Goal: Use online tool/utility: Utilize a website feature to perform a specific function

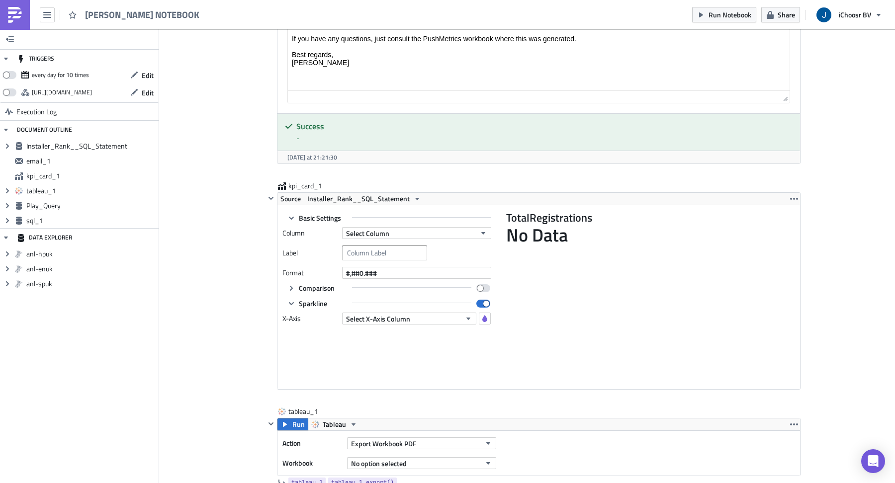
scroll to position [1425, 0]
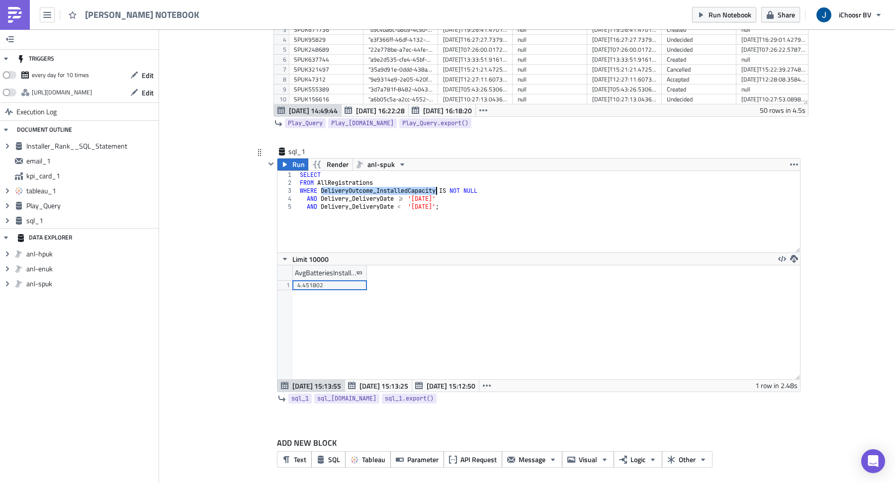
drag, startPoint x: 321, startPoint y: 185, endPoint x: 438, endPoint y: 183, distance: 116.4
click at [438, 183] on div "SELECT FROM AllRegistrations WHERE DeliveryOutcome_InstalledCapacity IS NOT NUL…" at bounding box center [549, 219] width 502 height 97
click at [449, 187] on div "SELECT FROM AllRegistrations WHERE DeliveryOutcome_InstalledCapacity IS NOT NUL…" at bounding box center [549, 219] width 502 height 97
drag, startPoint x: 321, startPoint y: 186, endPoint x: 439, endPoint y: 184, distance: 117.4
click at [439, 184] on div "SELECT FROM AllRegistrations WHERE DeliveryOutcome_InstalledCapacity IS NOT NUL…" at bounding box center [549, 219] width 502 height 97
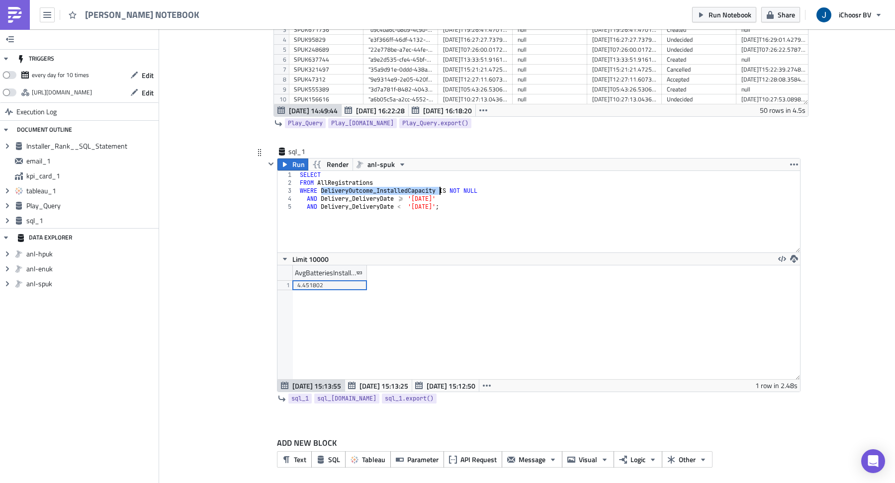
click at [350, 174] on div "SELECT FROM AllRegistrations WHERE DeliveryOutcome_InstalledCapacity IS NOT NUL…" at bounding box center [549, 219] width 502 height 97
paste textarea "DeliveryOutcome_InstalledCapacity)"
click at [465, 171] on div "SELECT AVG ( DeliveryOutcome_InstalledCapacity ) FROM AllRegistrations WHERE De…" at bounding box center [549, 219] width 502 height 97
click at [428, 191] on div "SELECT AVG ( DeliveryOutcome_InstalledCapacity ) FROM AllRegistrations WHERE De…" at bounding box center [549, 219] width 502 height 97
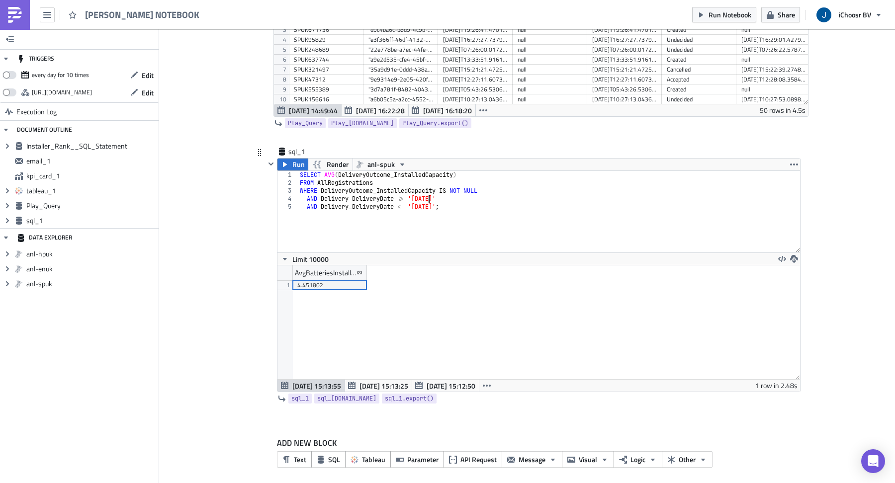
scroll to position [0, 10]
click at [429, 199] on div "SELECT AVG ( DeliveryOutcome_InstalledCapacity ) FROM AllRegistrations WHERE De…" at bounding box center [549, 219] width 502 height 97
click at [296, 159] on span "Run" at bounding box center [298, 165] width 12 height 12
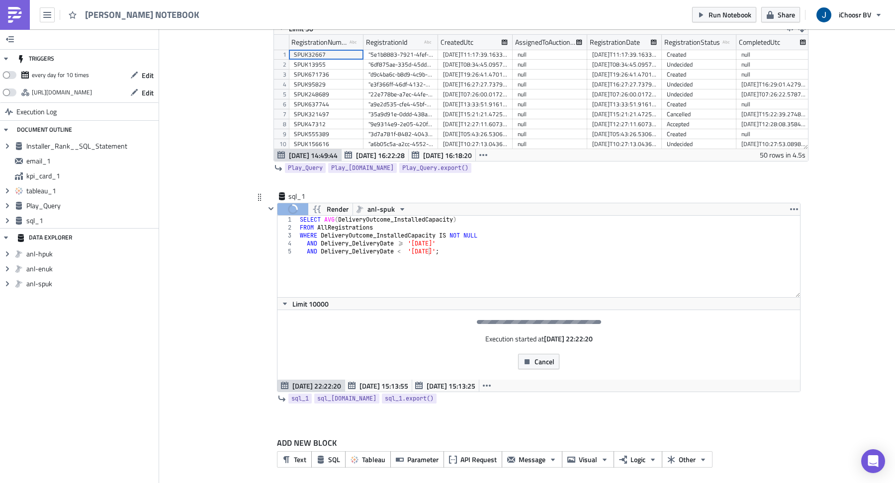
scroll to position [1389, 0]
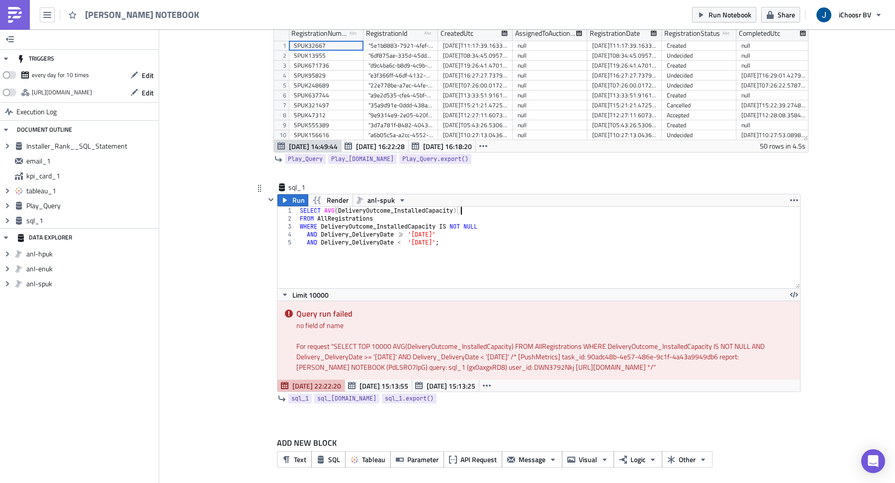
click at [494, 208] on div "SELECT AVG ( DeliveryOutcome_InstalledCapacity ) FROM AllRegistrations WHERE De…" at bounding box center [549, 255] width 502 height 97
click at [287, 196] on icon "button" at bounding box center [285, 200] width 8 height 8
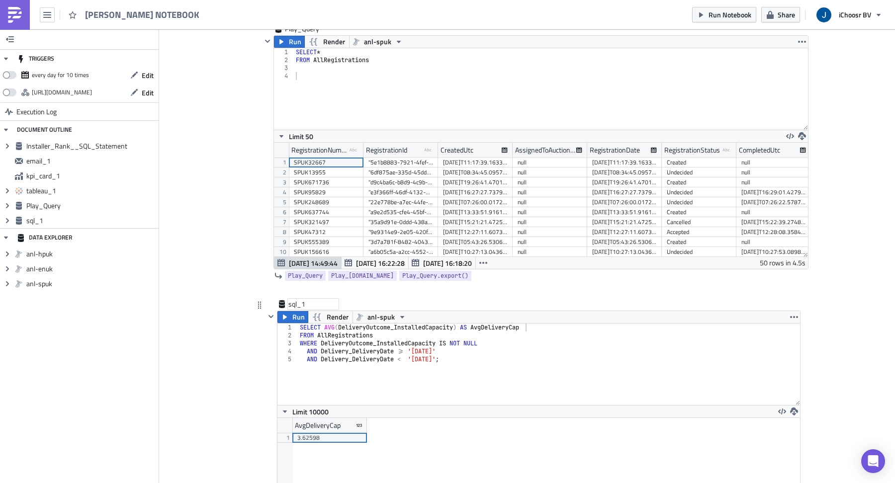
scroll to position [1274, 0]
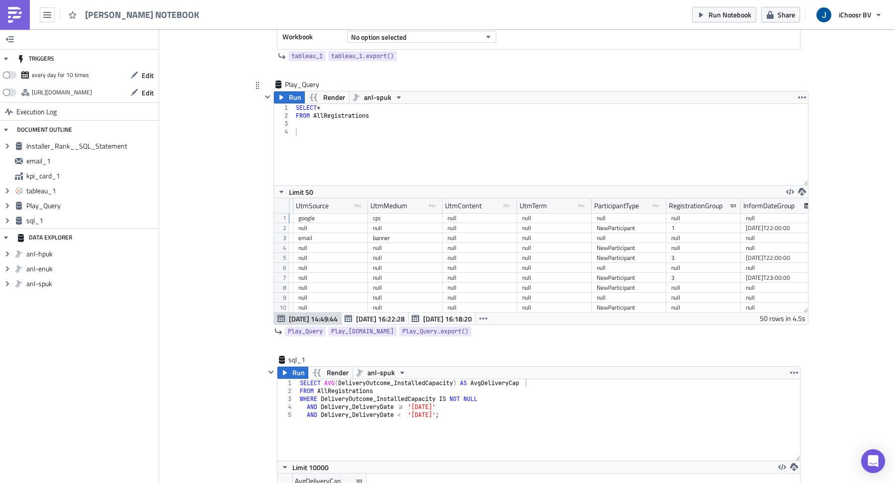
scroll to position [0, 1306]
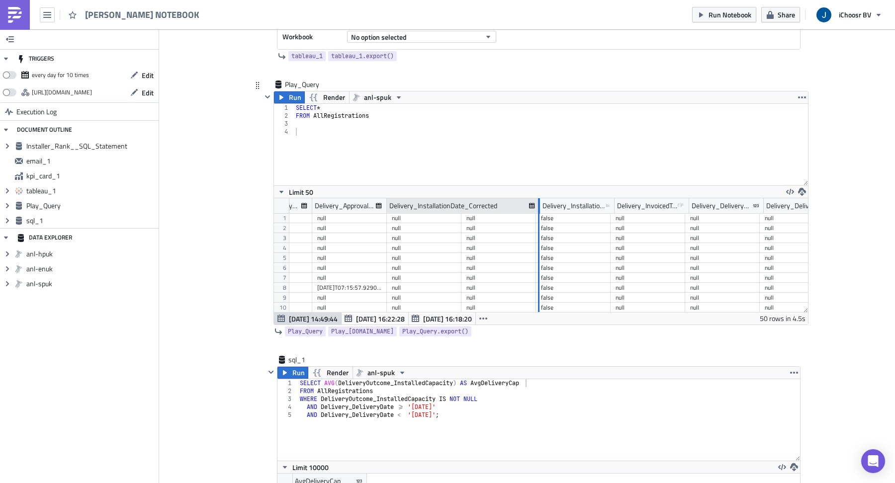
drag, startPoint x: 460, startPoint y: 200, endPoint x: 539, endPoint y: 195, distance: 79.2
click at [539, 198] on div at bounding box center [539, 205] width 1 height 15
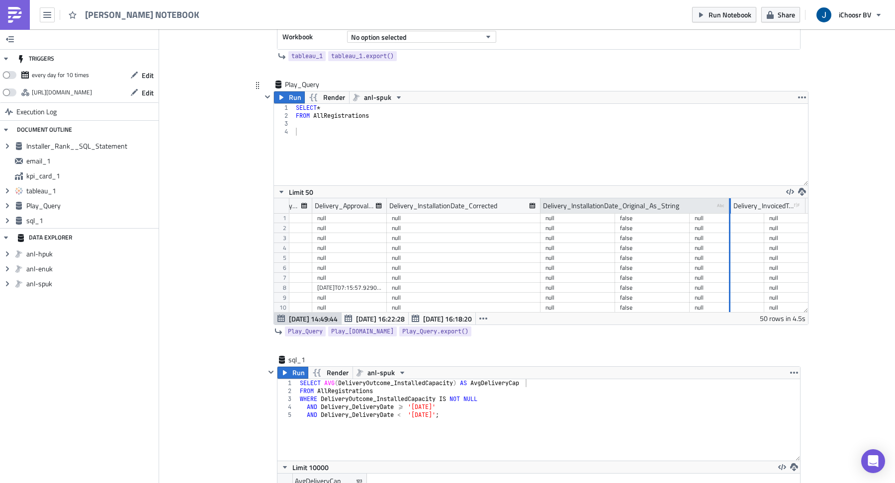
drag, startPoint x: 613, startPoint y: 200, endPoint x: 729, endPoint y: 198, distance: 115.9
click at [729, 198] on div at bounding box center [729, 205] width 1 height 15
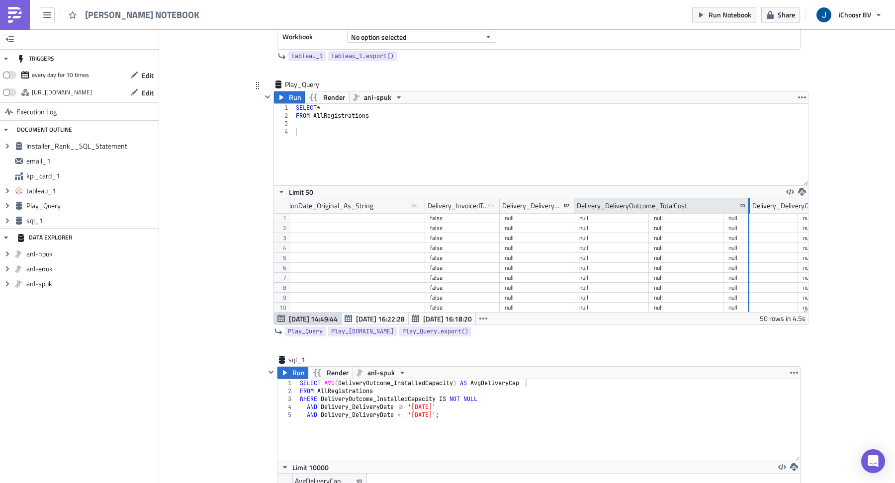
drag, startPoint x: 647, startPoint y: 200, endPoint x: 749, endPoint y: 202, distance: 101.5
click at [749, 202] on div at bounding box center [748, 205] width 1 height 15
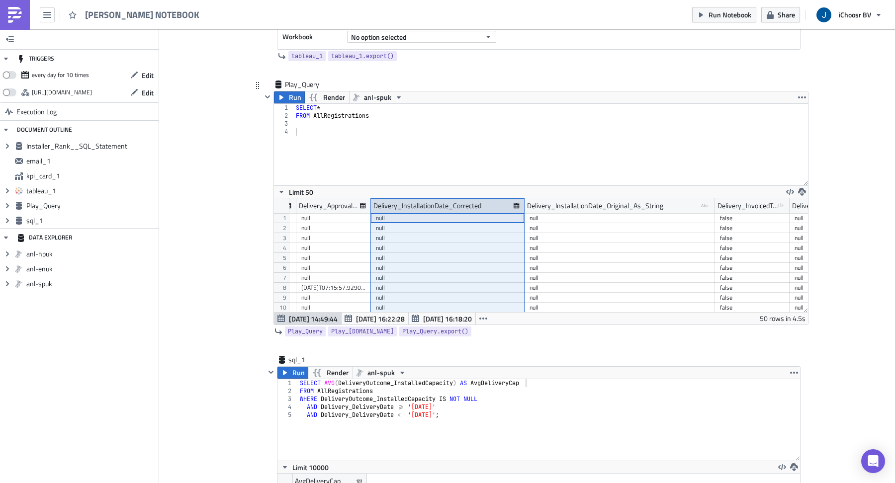
click at [461, 199] on div "Delivery_InstallationDate_Corrected" at bounding box center [427, 205] width 108 height 15
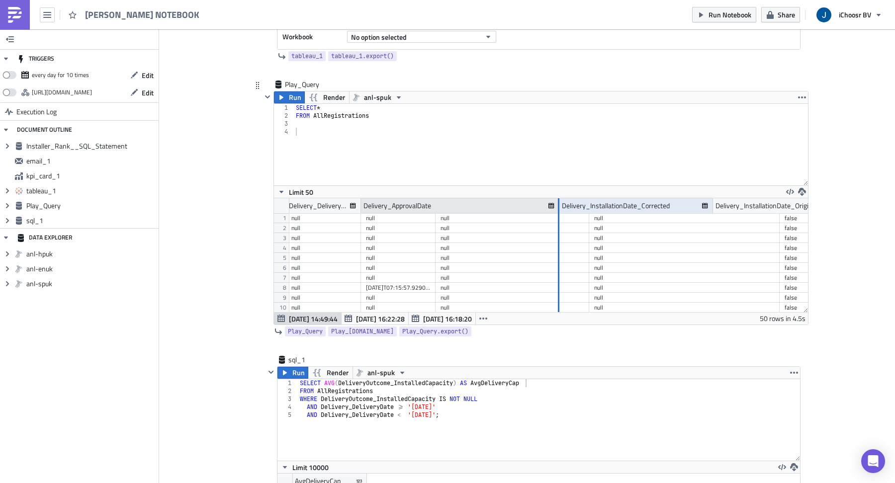
drag, startPoint x: 434, startPoint y: 198, endPoint x: 564, endPoint y: 199, distance: 130.8
click at [559, 199] on div at bounding box center [558, 205] width 1 height 15
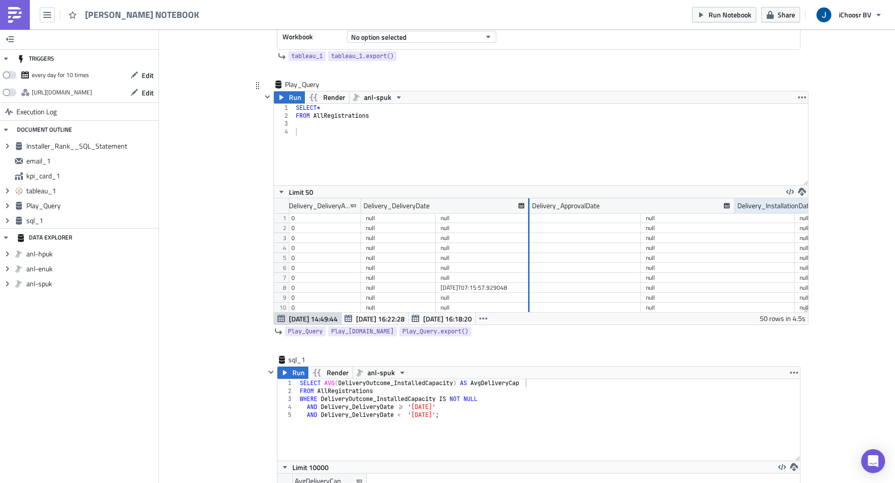
drag, startPoint x: 433, startPoint y: 200, endPoint x: 527, endPoint y: 194, distance: 94.2
click at [527, 198] on div "DeliveryCancellationStatus type-text Created with Sketch. Delivery_DeliveryAppr…" at bounding box center [541, 255] width 534 height 114
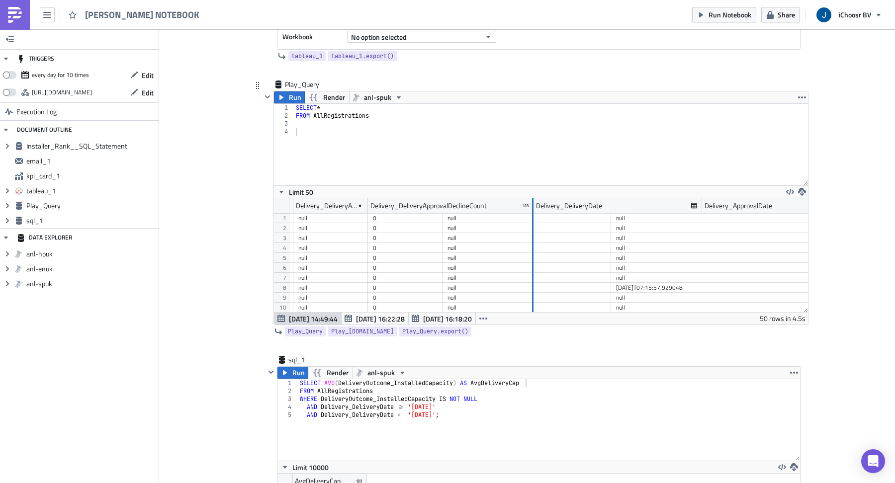
drag, startPoint x: 440, startPoint y: 201, endPoint x: 540, endPoint y: 194, distance: 101.2
click at [540, 198] on div "Delivery_AssessmentStatus type-text Created with Sketch. DeliveryCancellationMo…" at bounding box center [541, 255] width 534 height 115
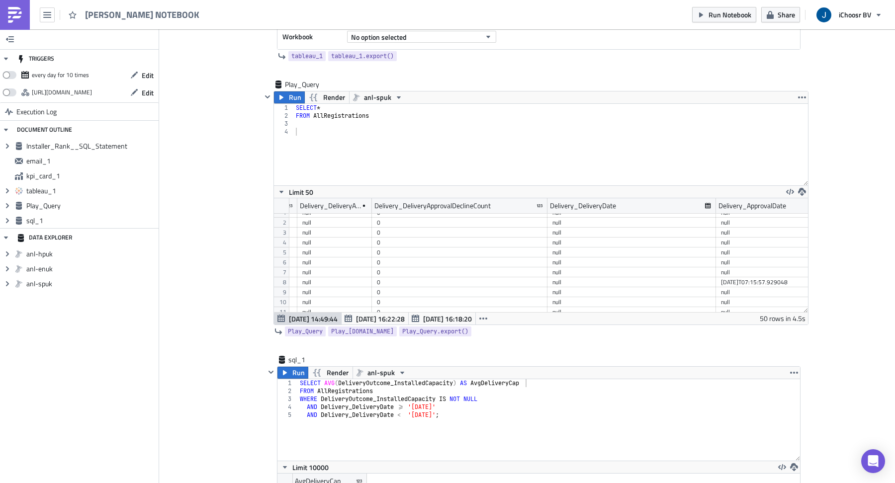
click at [485, 277] on div "0" at bounding box center [460, 282] width 166 height 10
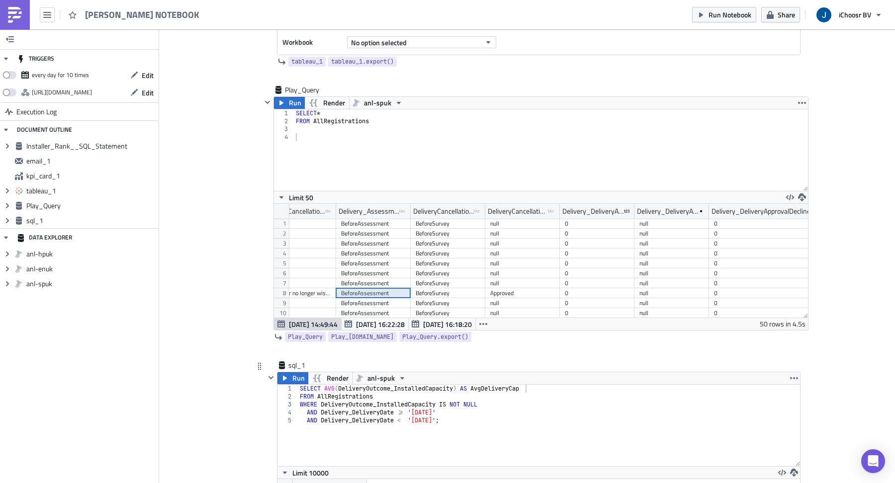
type textarea "WHERE DeliveryOutcome_InstalledCapacity IS NOT NULL"
click at [488, 401] on div "SELECT AVG ( DeliveryOutcome_InstalledCapacity ) AS AvgDeliveryCap FROM AllRegi…" at bounding box center [549, 433] width 502 height 97
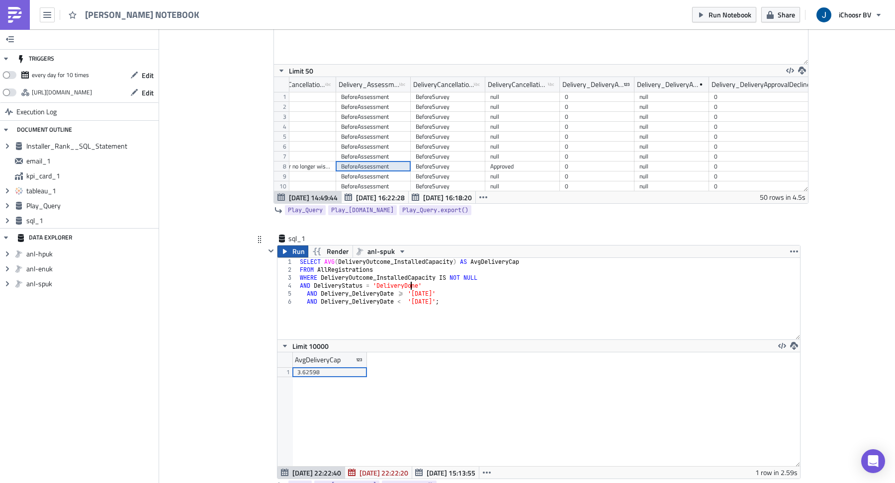
click at [293, 250] on span "Run" at bounding box center [298, 252] width 12 height 12
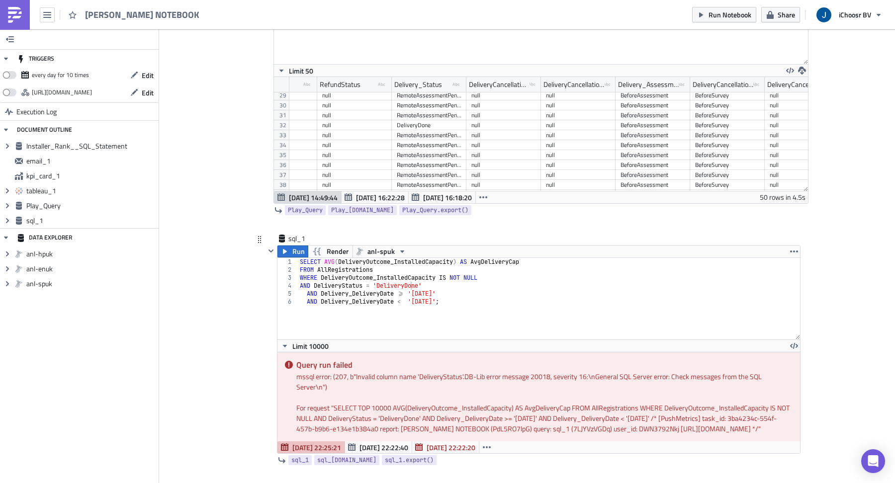
click at [341, 278] on div "SELECT AVG ( DeliveryOutcome_InstalledCapacity ) AS AvgDeliveryCap FROM AllRegi…" at bounding box center [549, 306] width 502 height 97
click at [343, 278] on div "SELECT AVG ( DeliveryOutcome_InstalledCapacity ) AS AvgDeliveryCap FROM AllRegi…" at bounding box center [549, 306] width 502 height 97
click at [291, 249] on button "Run" at bounding box center [292, 252] width 31 height 12
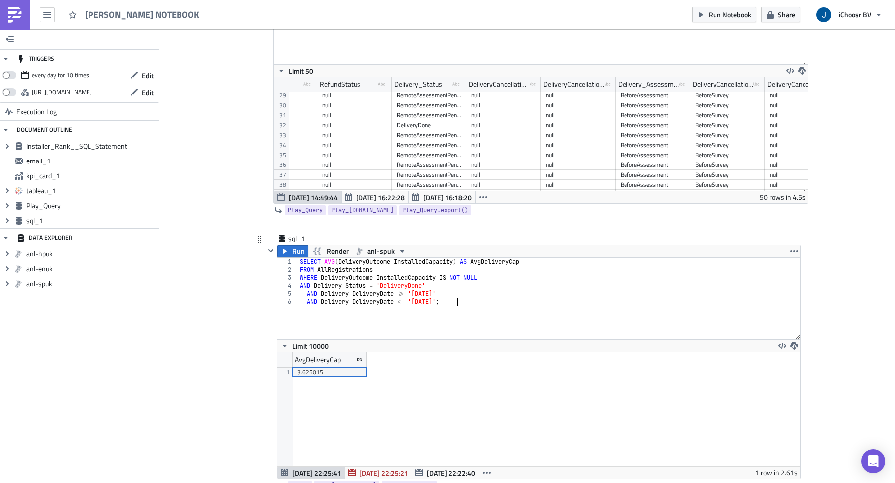
click at [427, 312] on div "SELECT AVG ( DeliveryOutcome_InstalledCapacity ) AS AvgDeliveryCap FROM AllRegi…" at bounding box center [549, 306] width 502 height 97
click at [428, 290] on div "SELECT AVG ( DeliveryOutcome_InstalledCapacity ) AS AvgDeliveryCap FROM AllRegi…" at bounding box center [549, 306] width 502 height 97
click at [428, 296] on div "SELECT AVG ( DeliveryOutcome_InstalledCapacity ) AS AvgDeliveryCap FROM AllRegi…" at bounding box center [549, 306] width 502 height 97
click at [298, 239] on div "sql_1" at bounding box center [313, 239] width 50 height 10
click at [291, 247] on button "Run" at bounding box center [292, 252] width 31 height 12
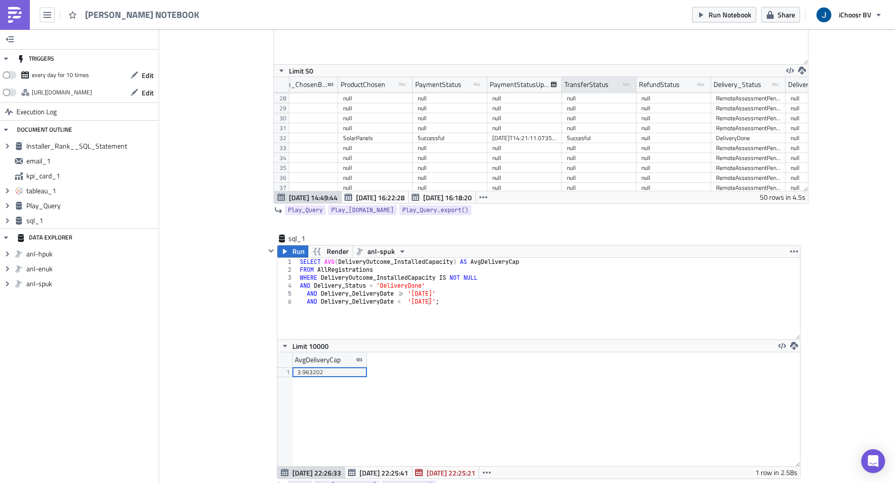
scroll to position [114, 523]
drag, startPoint x: 560, startPoint y: 78, endPoint x: 609, endPoint y: 78, distance: 48.7
click at [609, 78] on div at bounding box center [609, 84] width 1 height 15
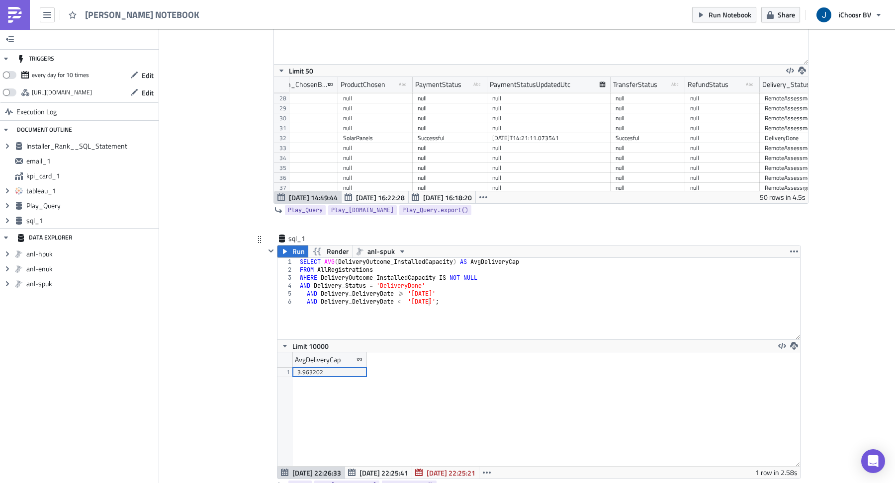
click at [430, 289] on div "SELECT AVG ( DeliveryOutcome_InstalledCapacity ) AS AvgDeliveryCap FROM AllRegi…" at bounding box center [549, 306] width 502 height 97
click at [429, 297] on div "SELECT AVG ( DeliveryOutcome_InstalledCapacity ) AS AvgDeliveryCap FROM AllRegi…" at bounding box center [549, 306] width 502 height 97
click at [298, 246] on span "Run" at bounding box center [298, 252] width 12 height 12
click at [428, 290] on div "SELECT AVG ( DeliveryOutcome_InstalledCapacity ) AS AvgDeliveryCap FROM AllRegi…" at bounding box center [549, 306] width 502 height 97
click at [428, 298] on div "SELECT AVG ( DeliveryOutcome_InstalledCapacity ) AS AvgDeliveryCap FROM AllRegi…" at bounding box center [549, 306] width 502 height 97
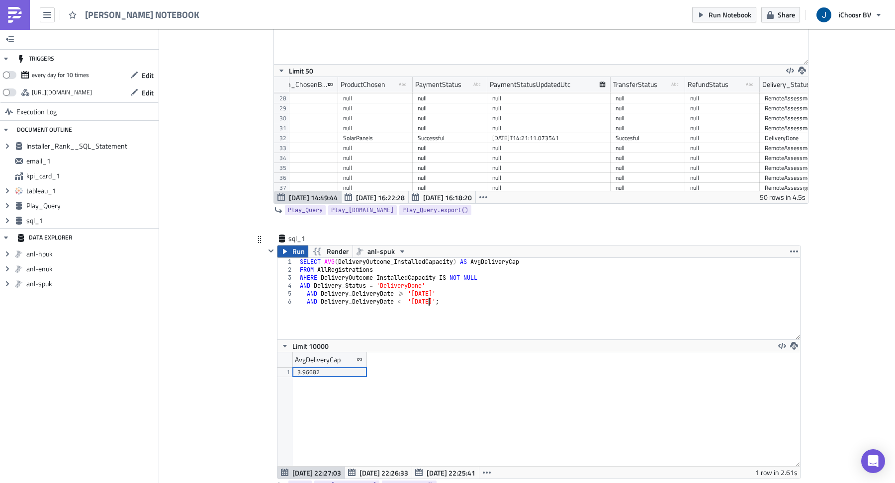
click at [293, 246] on span "Run" at bounding box center [298, 252] width 12 height 12
click at [425, 286] on div "SELECT AVG ( DeliveryOutcome_InstalledCapacity ) AS AvgDeliveryCap FROM AllRegi…" at bounding box center [549, 306] width 502 height 97
click at [427, 286] on div "SELECT AVG ( DeliveryOutcome_InstalledCapacity ) AS AvgDeliveryCap FROM AllRegi…" at bounding box center [549, 306] width 502 height 97
click at [428, 287] on div "SELECT AVG ( DeliveryOutcome_InstalledCapacity ) AS AvgDeliveryCap FROM AllRegi…" at bounding box center [549, 306] width 502 height 97
click at [430, 297] on div "SELECT AVG ( DeliveryOutcome_InstalledCapacity ) AS AvgDeliveryCap FROM AllRegi…" at bounding box center [549, 306] width 502 height 97
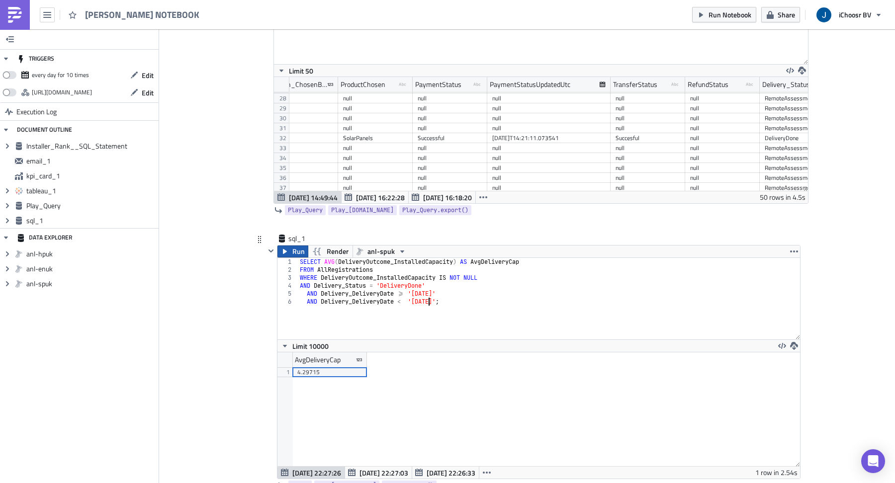
type textarea "AND Delivery_DeliveryDate < '[DATE]';"
click at [286, 248] on icon "button" at bounding box center [285, 252] width 8 height 8
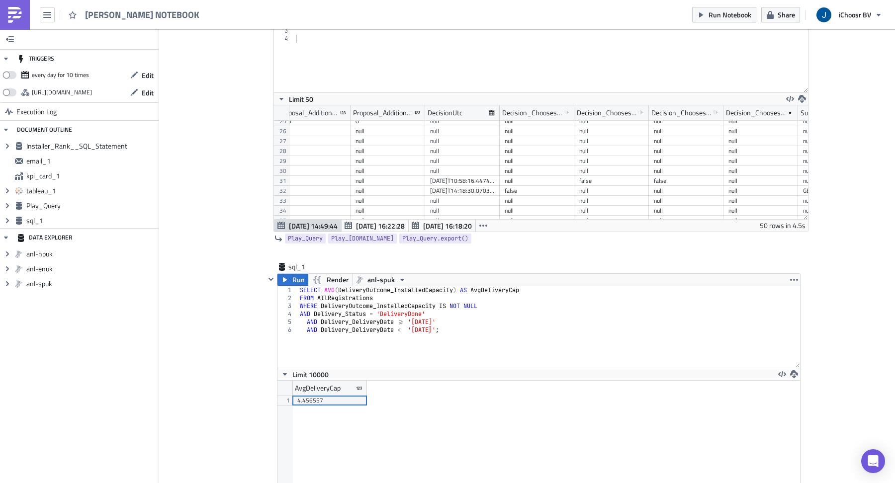
scroll to position [0, 7718]
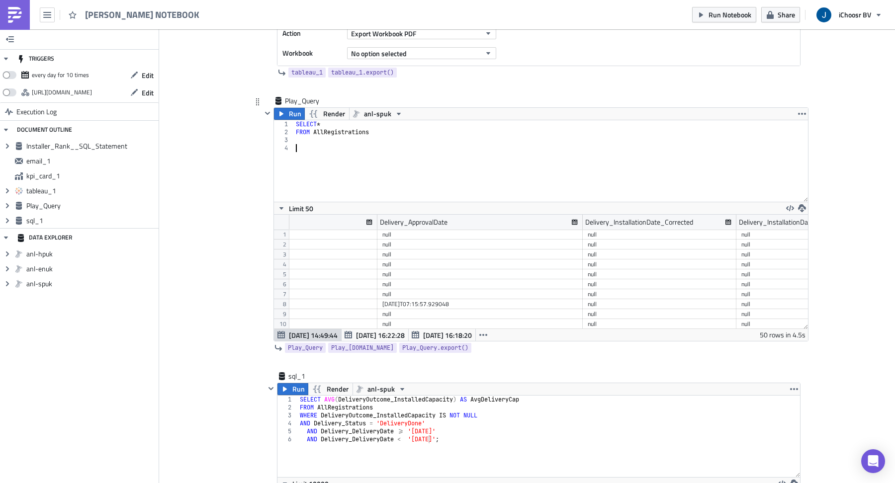
click at [416, 147] on div "SELECT * FROM AllRegistrations" at bounding box center [551, 168] width 515 height 97
click at [383, 140] on div "SELECT * FROM AllRegistrations" at bounding box center [551, 168] width 515 height 97
click at [283, 110] on icon "button" at bounding box center [281, 114] width 8 height 8
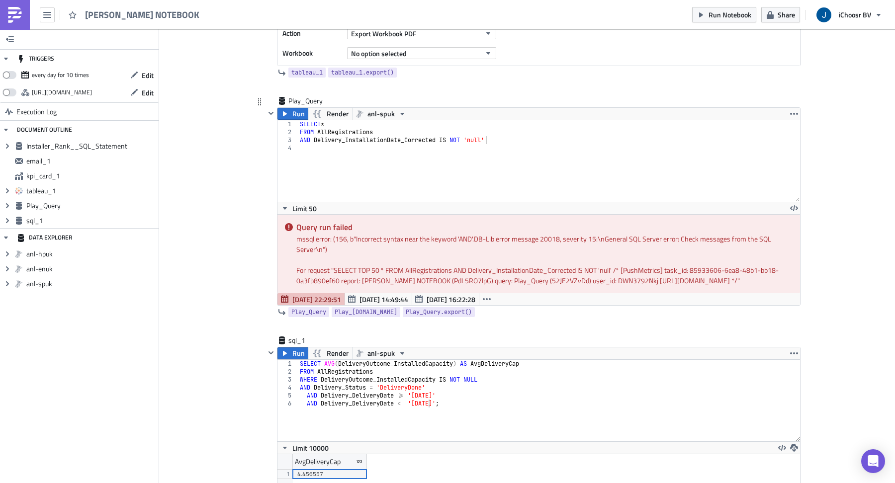
click at [510, 139] on div "SELECT * FROM AllRegistrations AND Delivery_InstallationDate_Corrected IS NOT '…" at bounding box center [549, 168] width 502 height 97
click at [292, 113] on span "Run" at bounding box center [298, 114] width 12 height 12
click at [442, 294] on span "[DATE] 14:49:44" at bounding box center [451, 299] width 49 height 10
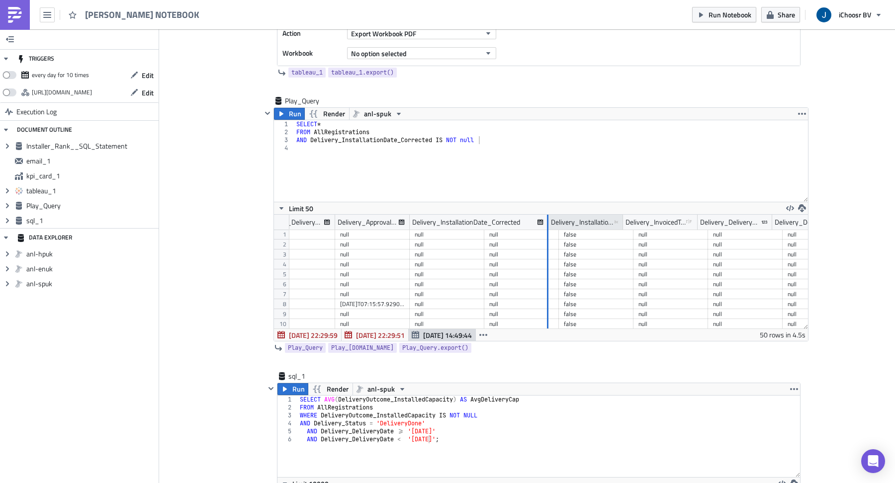
drag, startPoint x: 483, startPoint y: 217, endPoint x: 556, endPoint y: 224, distance: 73.5
click at [548, 224] on div at bounding box center [547, 222] width 1 height 15
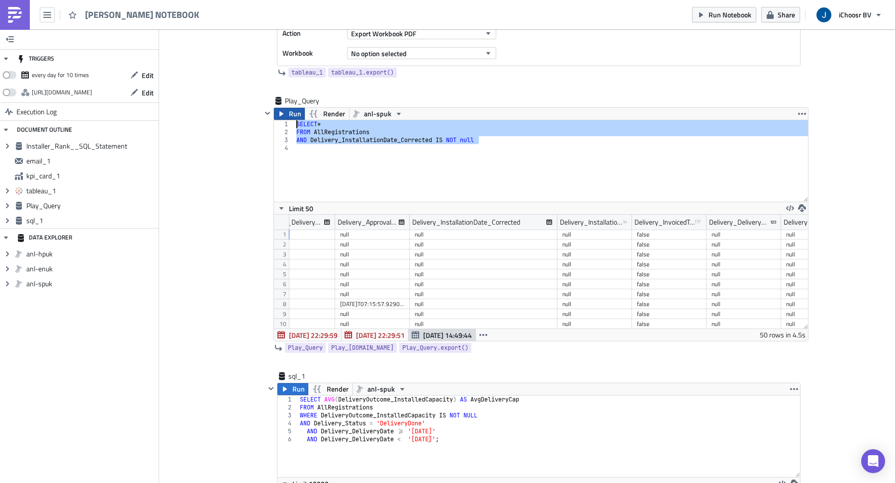
drag, startPoint x: 494, startPoint y: 138, endPoint x: 300, endPoint y: 113, distance: 195.5
click at [300, 113] on div "Run Render anl-spuk AND Delivery_InstallationDate_Corrected IS NOT null 1 2 3 4…" at bounding box center [540, 224] width 535 height 234
click at [302, 137] on div "SELECT * FROM AllRegistrations AND Delivery_InstallationDate_Corrected IS NOT n…" at bounding box center [551, 168] width 514 height 97
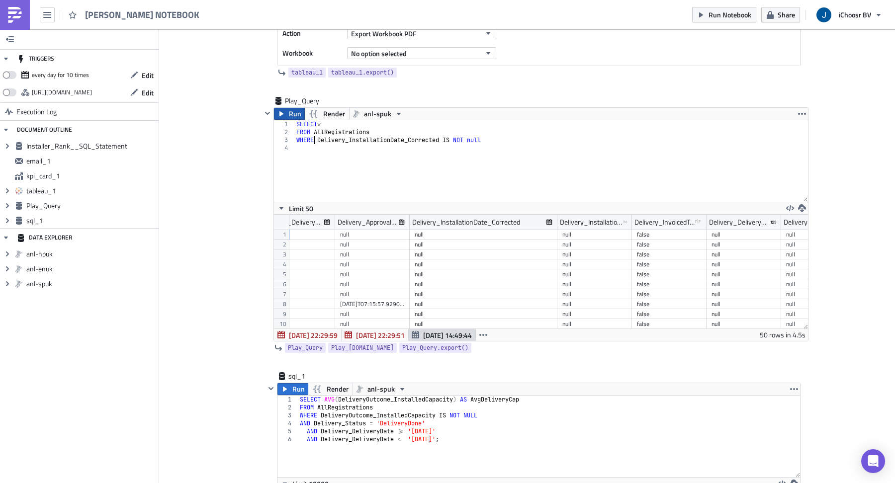
type textarea "WHERE Delivery_InstallationDate_Corrected IS NOT null"
click at [287, 108] on button "Run" at bounding box center [289, 114] width 31 height 12
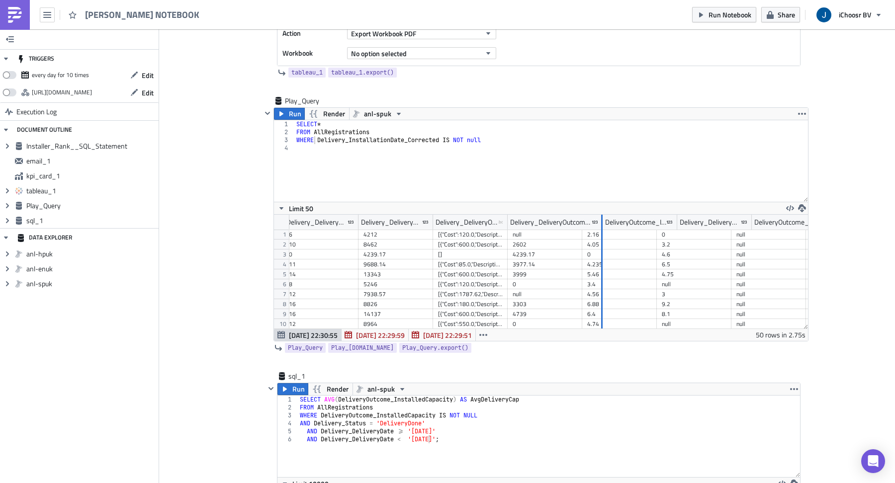
drag, startPoint x: 581, startPoint y: 220, endPoint x: 624, endPoint y: 228, distance: 43.4
click at [624, 228] on div "Delivery_InstallationDate_Corrected Delivery_InstallationDate_Original_As_Strin…" at bounding box center [541, 272] width 534 height 114
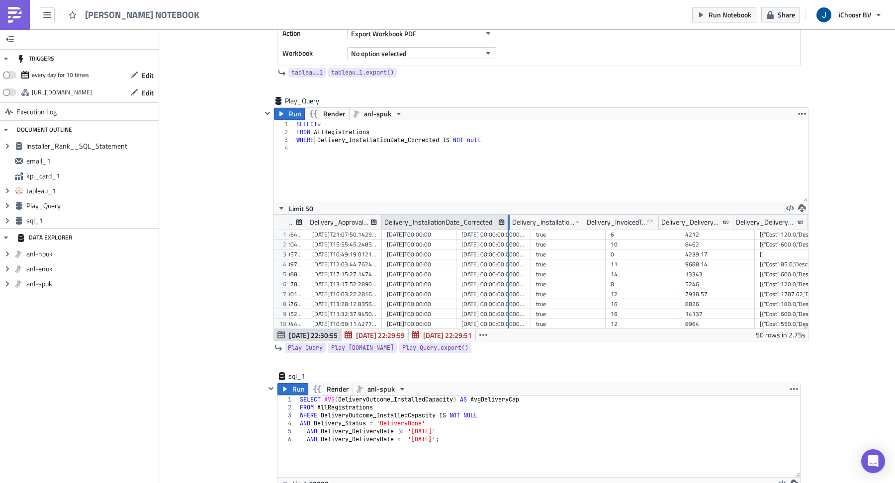
drag, startPoint x: 453, startPoint y: 216, endPoint x: 513, endPoint y: 215, distance: 60.2
click at [510, 215] on div at bounding box center [508, 222] width 2 height 15
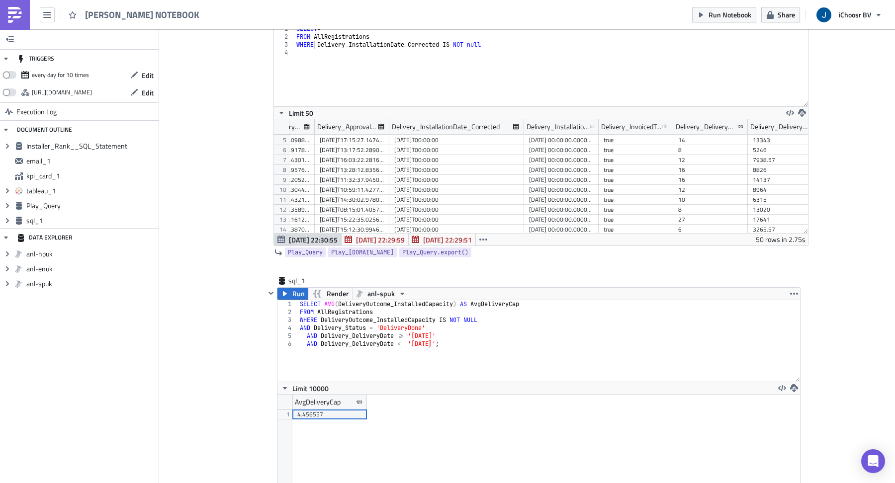
scroll to position [1300, 0]
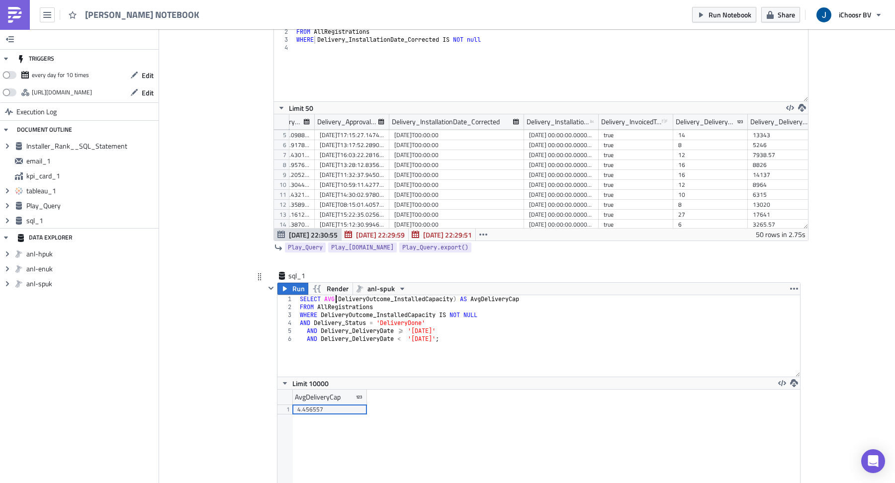
click at [337, 295] on div "SELECT AVG ( DeliveryOutcome_InstalledCapacity ) AS AvgDeliveryCap FROM AllRegi…" at bounding box center [549, 343] width 502 height 97
drag, startPoint x: 367, startPoint y: 317, endPoint x: 315, endPoint y: 321, distance: 51.8
click at [315, 321] on div "SELECT COUNT ( DeliveryOutcome_InstalledCapacity ) AS AvgDeliveryCap FROM AllRe…" at bounding box center [549, 343] width 502 height 97
drag, startPoint x: 464, startPoint y: 293, endPoint x: 348, endPoint y: 295, distance: 116.4
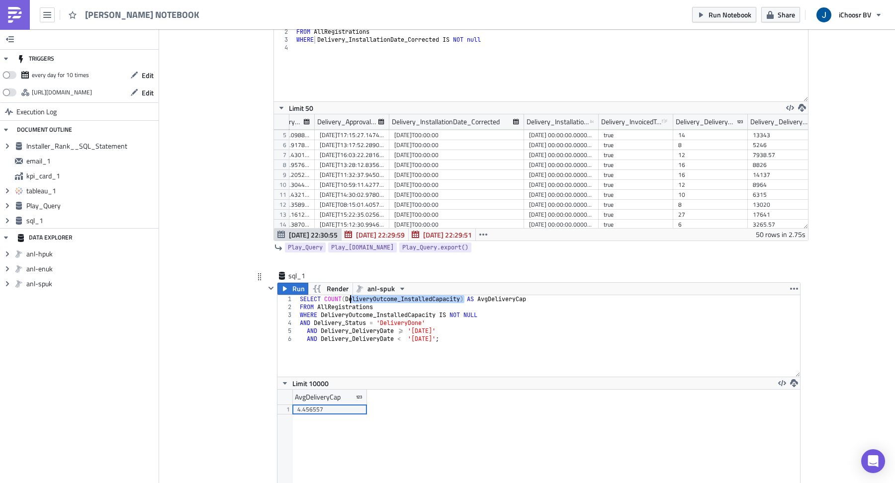
click at [348, 295] on div "SELECT COUNT ( DeliveryOutcome_InstalledCapacity ) AS AvgDeliveryCap FROM AllRe…" at bounding box center [549, 343] width 502 height 97
paste textarea "_Status"
drag, startPoint x: 484, startPoint y: 299, endPoint x: 419, endPoint y: 297, distance: 65.2
click at [419, 297] on div "SELECT COUNT ( Delivery_Status ) AS AvgDeliveryCap FROM AllRegistrations WHERE …" at bounding box center [549, 343] width 502 height 97
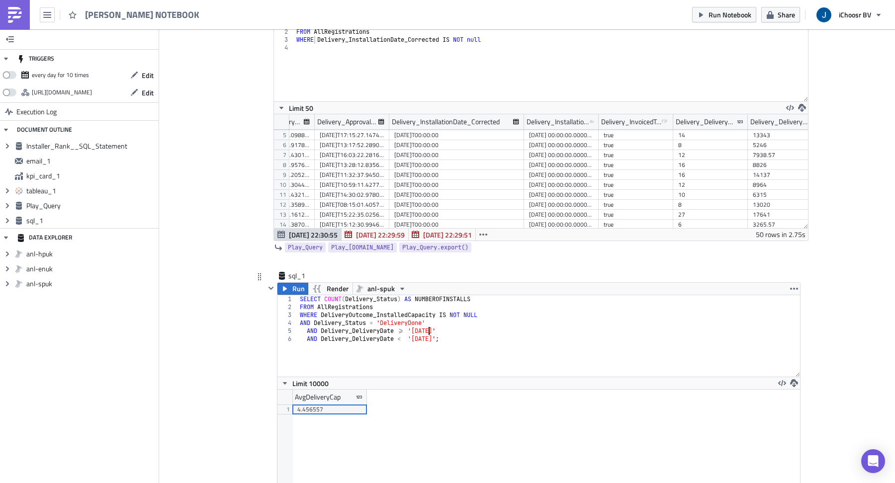
click at [429, 327] on div "SELECT COUNT ( Delivery_Status ) AS NUMBEROFINSTALLS FROM AllRegistrations WHER…" at bounding box center [549, 343] width 502 height 97
click at [430, 335] on div "SELECT COUNT ( Delivery_Status ) AS NUMBEROFINSTALLS FROM AllRegistrations WHER…" at bounding box center [549, 343] width 502 height 97
click at [284, 285] on icon "button" at bounding box center [285, 289] width 8 height 8
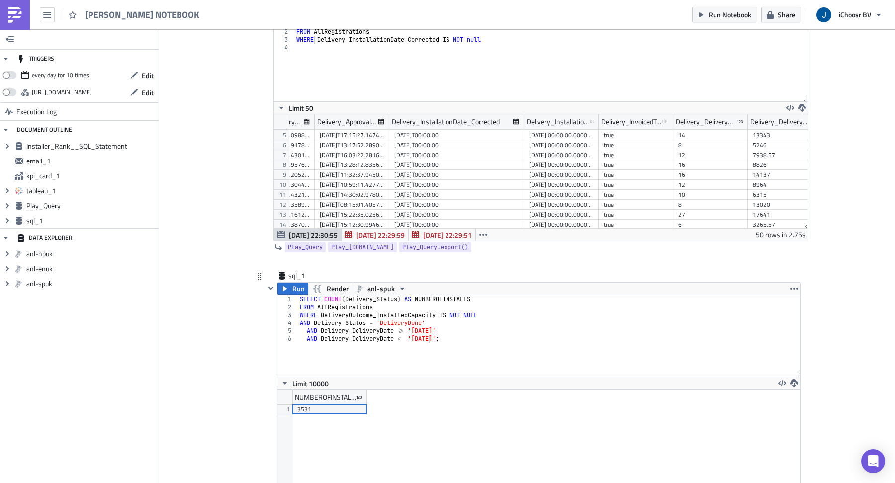
click at [428, 324] on div "SELECT COUNT ( Delivery_Status ) AS NUMBEROFINSTALLS FROM AllRegistrations WHER…" at bounding box center [549, 343] width 502 height 97
click at [427, 333] on div "SELECT COUNT ( Delivery_Status ) AS NUMBEROFINSTALLS FROM AllRegistrations WHER…" at bounding box center [549, 343] width 502 height 97
click at [290, 283] on button "Run" at bounding box center [292, 289] width 31 height 12
click at [428, 324] on div "SELECT COUNT ( Delivery_Status ) AS NUMBEROFINSTALLS FROM AllRegistrations WHER…" at bounding box center [549, 343] width 502 height 97
click at [426, 332] on div "SELECT COUNT ( Delivery_Status ) AS NUMBEROFINSTALLS FROM AllRegistrations WHER…" at bounding box center [549, 343] width 502 height 97
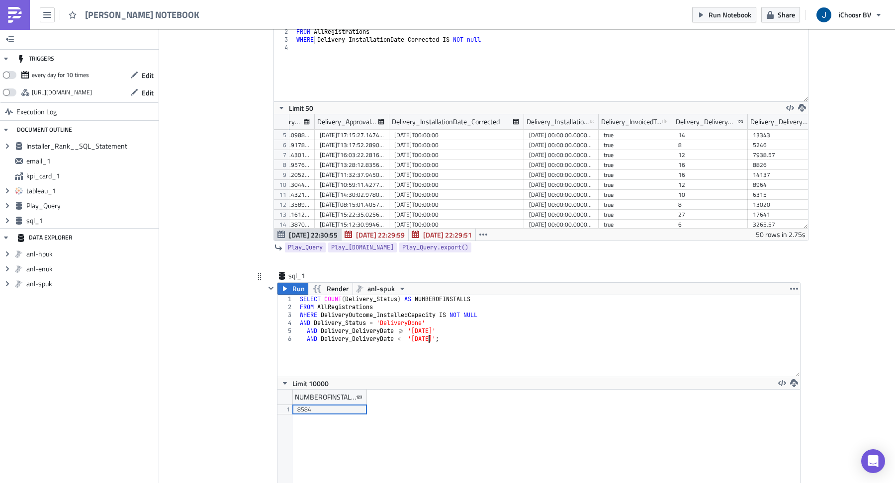
scroll to position [0, 0]
click at [292, 283] on button "Run" at bounding box center [292, 289] width 31 height 12
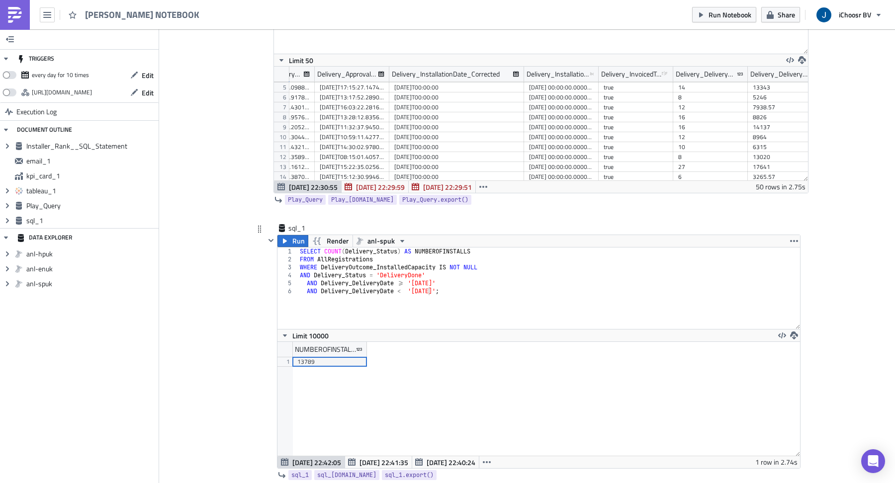
scroll to position [114, 523]
click at [429, 277] on div "SELECT COUNT ( Delivery_Status ) AS NUMBEROFINSTALLS FROM AllRegistrations WHER…" at bounding box center [549, 296] width 502 height 97
click at [429, 285] on div "SELECT COUNT ( Delivery_Status ) AS NUMBEROFINSTALLS FROM AllRegistrations WHER…" at bounding box center [549, 296] width 502 height 97
click at [292, 235] on button "Run" at bounding box center [292, 241] width 31 height 12
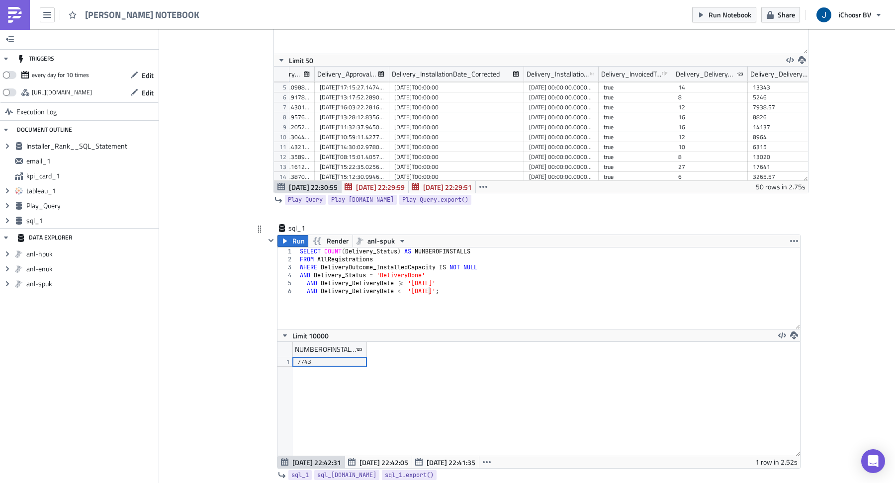
scroll to position [114, 523]
click at [430, 277] on div "SELECT COUNT ( Delivery_Status ) AS NUMBEROFINSTALLS FROM AllRegistrations WHER…" at bounding box center [549, 296] width 502 height 97
click at [427, 283] on div "SELECT COUNT ( Delivery_Status ) AS NUMBEROFINSTALLS FROM AllRegistrations WHER…" at bounding box center [549, 296] width 502 height 97
type textarea "AND Delivery_DeliveryDate < '[DATE]';"
click at [298, 237] on span "Run" at bounding box center [298, 241] width 12 height 12
